Goal: Find specific page/section

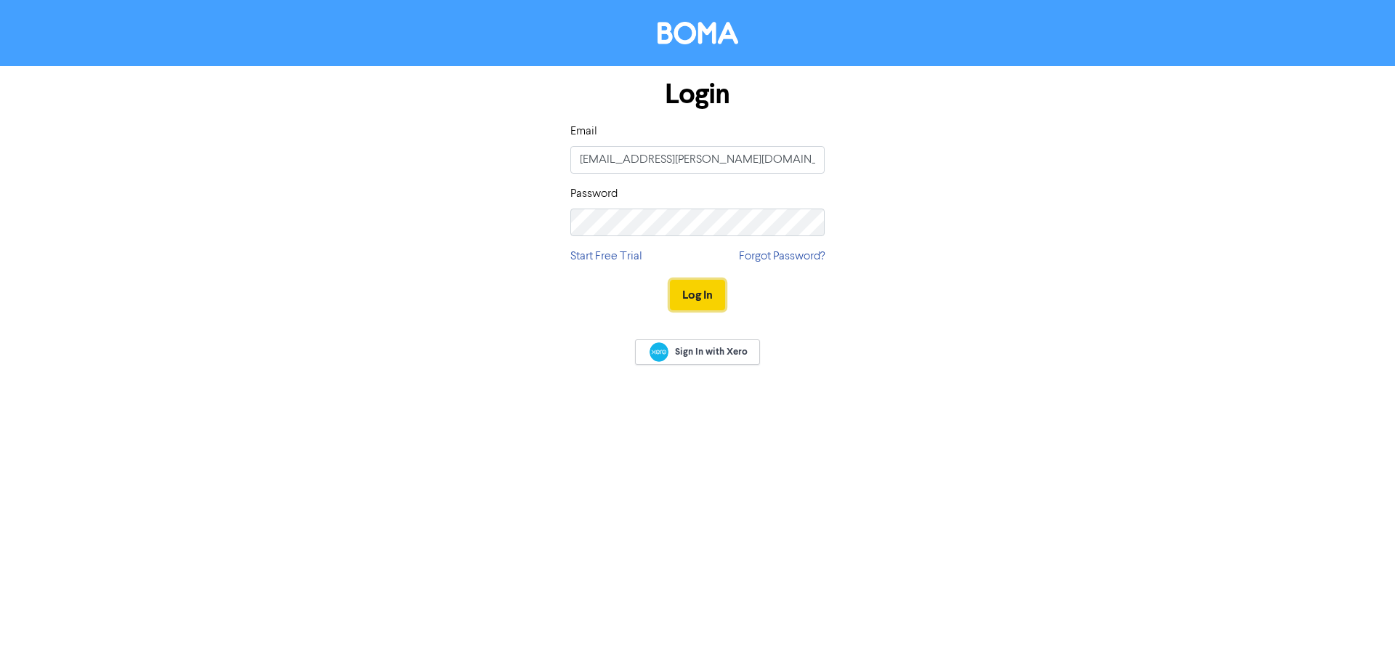
click at [697, 299] on button "Log In" at bounding box center [697, 295] width 55 height 31
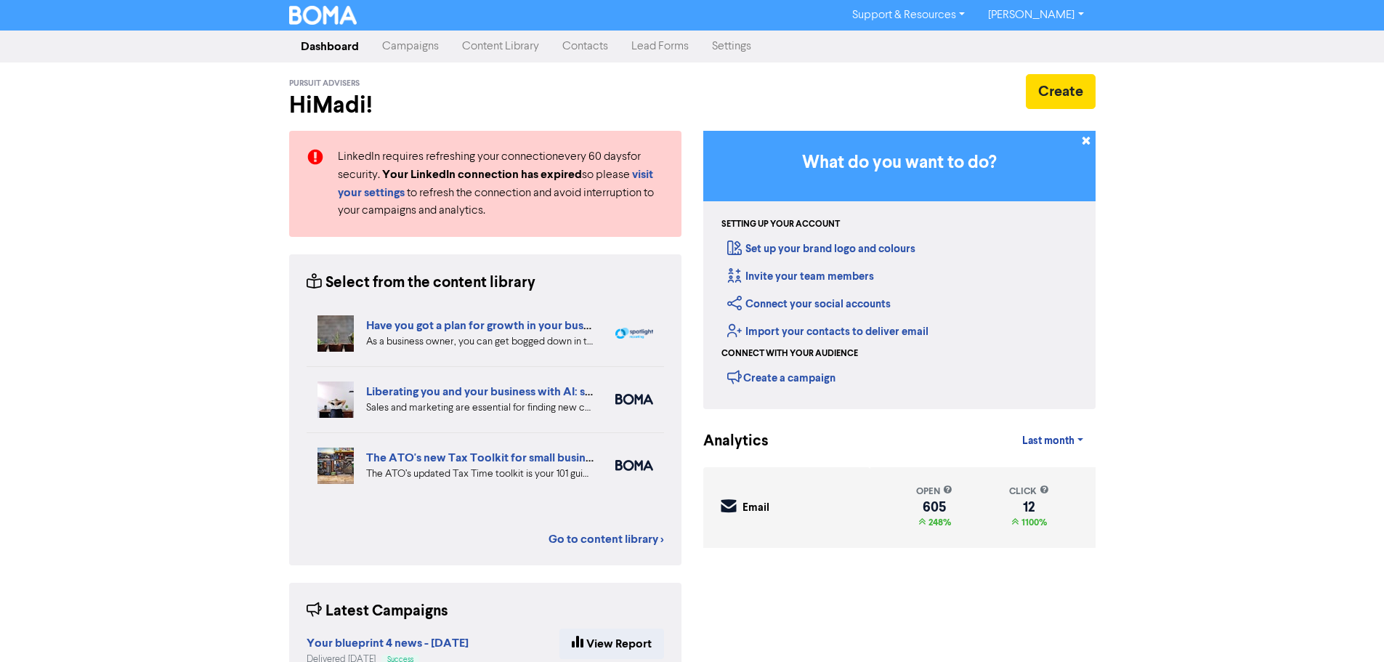
click at [593, 47] on link "Contacts" at bounding box center [585, 46] width 69 height 29
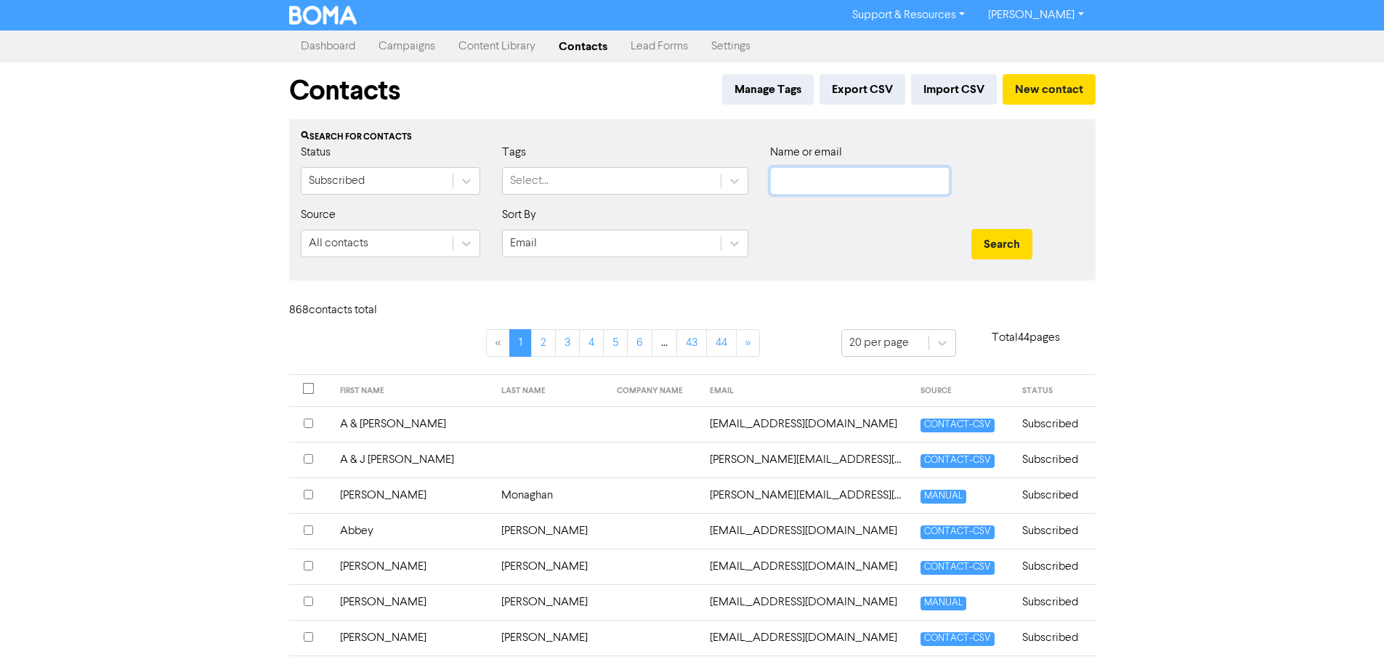
click at [842, 190] on input "text" at bounding box center [859, 181] width 179 height 28
type input "[PERSON_NAME]"
click at [971, 229] on button "Search" at bounding box center [1001, 244] width 61 height 31
